Goal: Transaction & Acquisition: Obtain resource

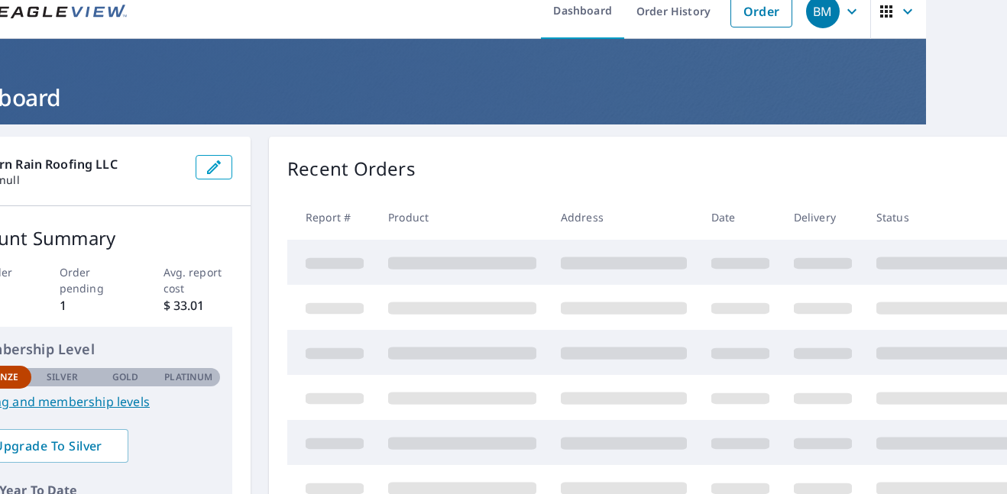
scroll to position [0, 81]
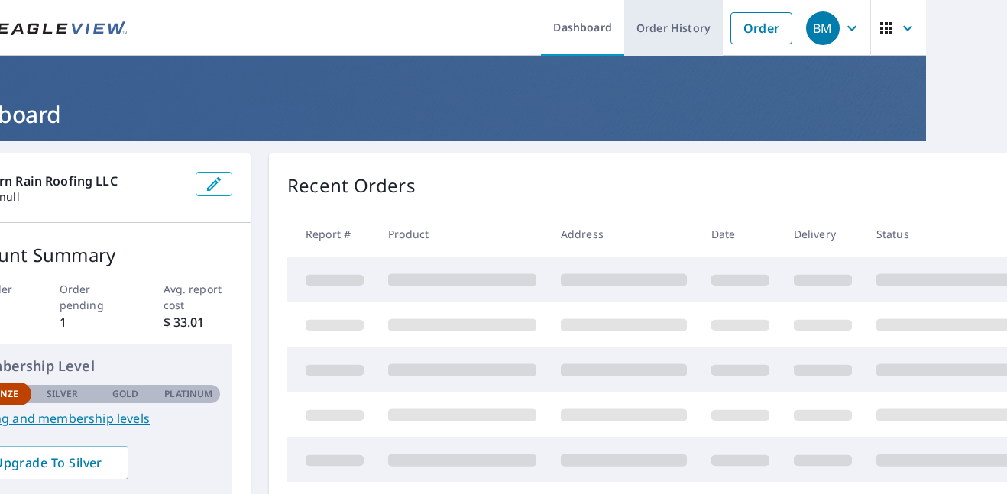
click at [701, 32] on link "Order History" at bounding box center [673, 28] width 99 height 56
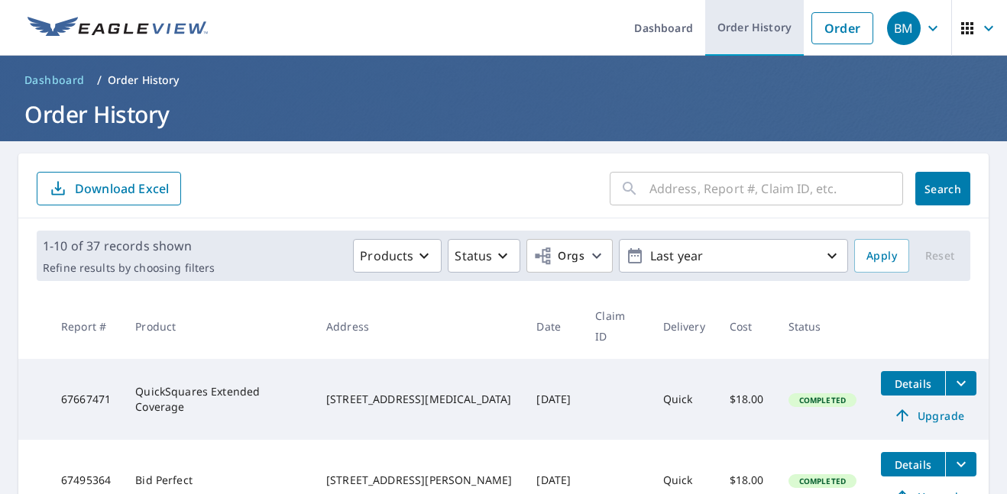
click at [745, 31] on link "Order History" at bounding box center [754, 28] width 99 height 56
click at [913, 377] on span "Details" at bounding box center [913, 384] width 46 height 15
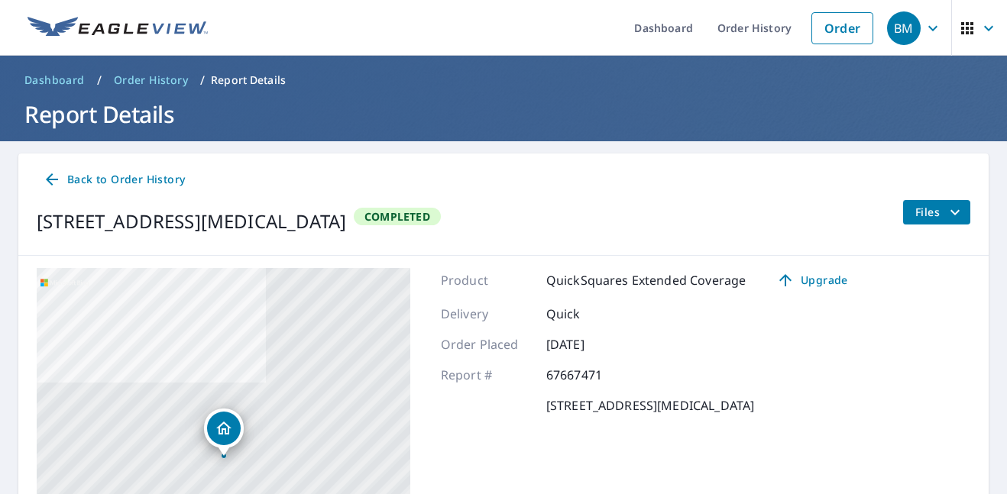
click at [959, 214] on icon "filesDropdownBtn-67667471" at bounding box center [955, 212] width 18 height 18
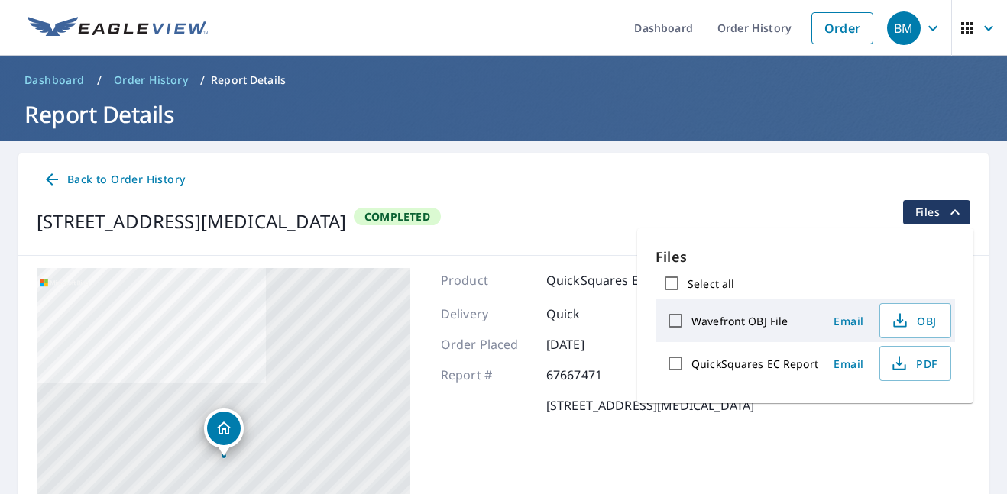
click at [959, 214] on icon "filesDropdownBtn-67667471" at bounding box center [955, 212] width 18 height 18
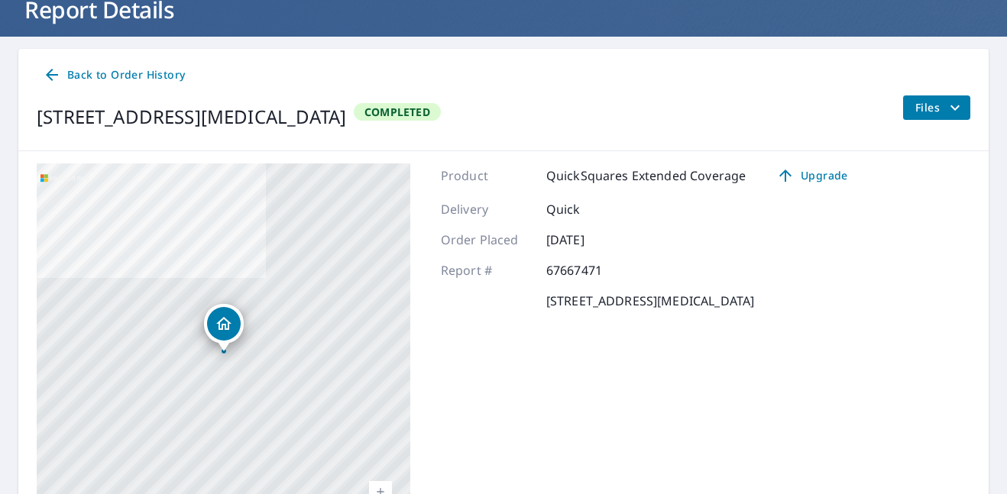
scroll to position [87, 0]
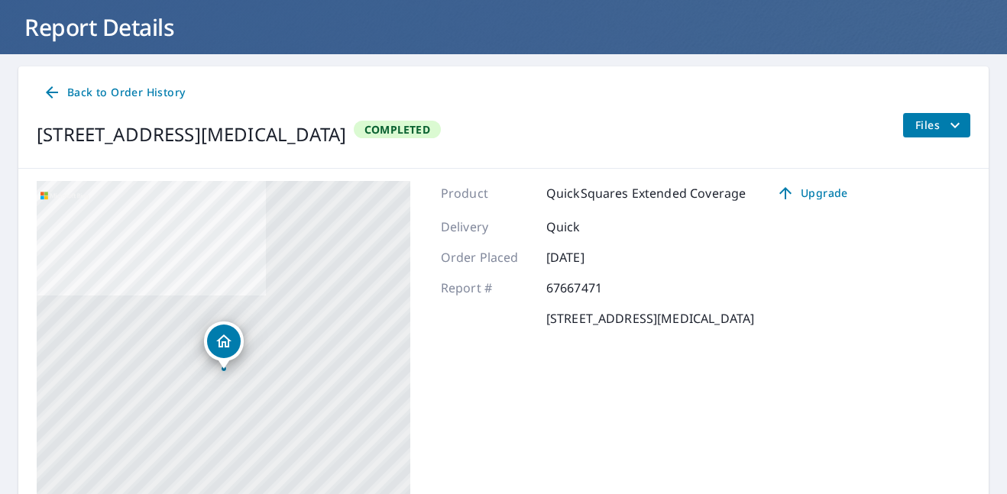
click at [954, 131] on icon "filesDropdownBtn-67667471" at bounding box center [955, 125] width 18 height 18
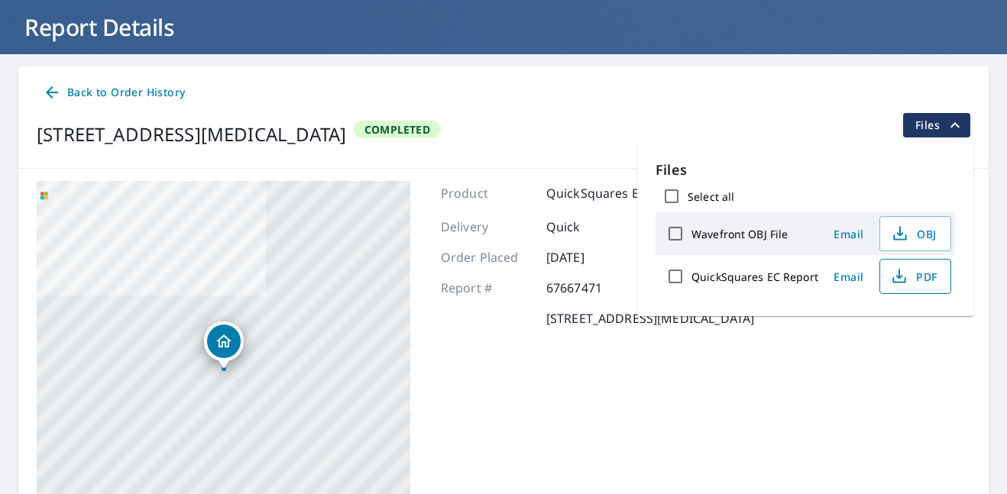
click at [916, 277] on span "PDF" at bounding box center [913, 276] width 49 height 18
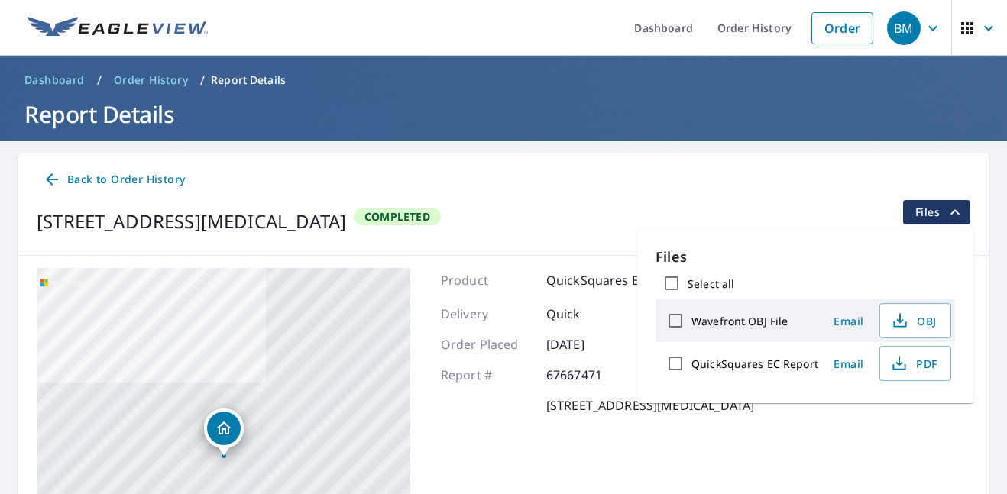
click at [96, 179] on span "Back to Order History" at bounding box center [114, 179] width 142 height 19
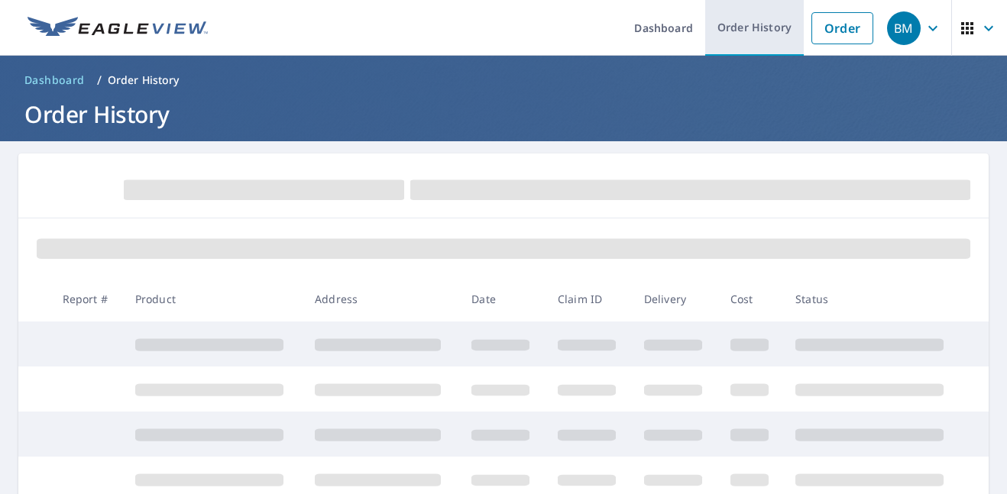
click at [757, 39] on link "Order History" at bounding box center [754, 28] width 99 height 56
